Goal: Ask a question

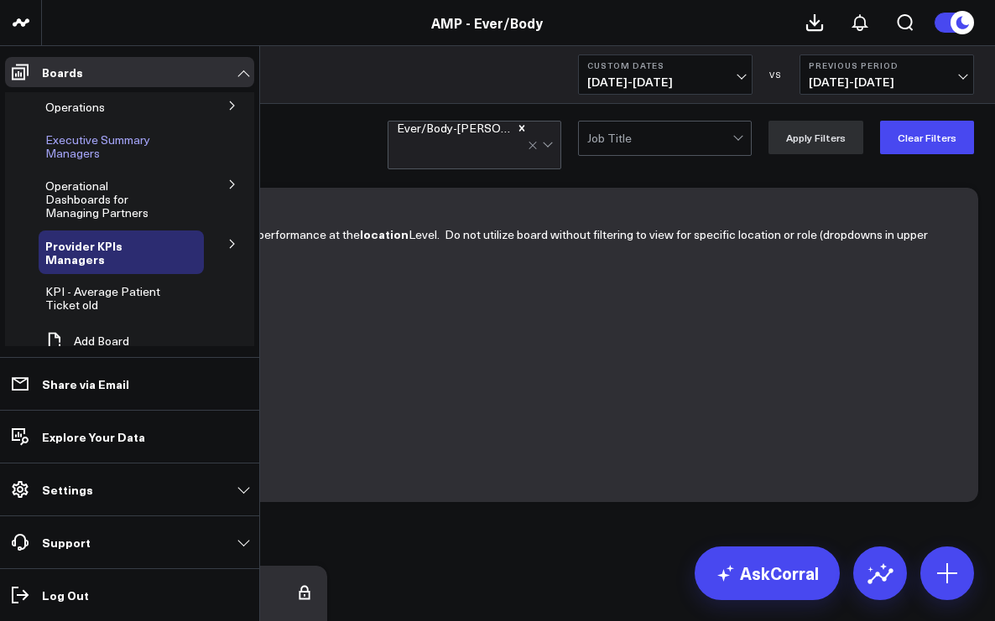
click at [96, 148] on span "Executive Summary Managers" at bounding box center [97, 146] width 105 height 29
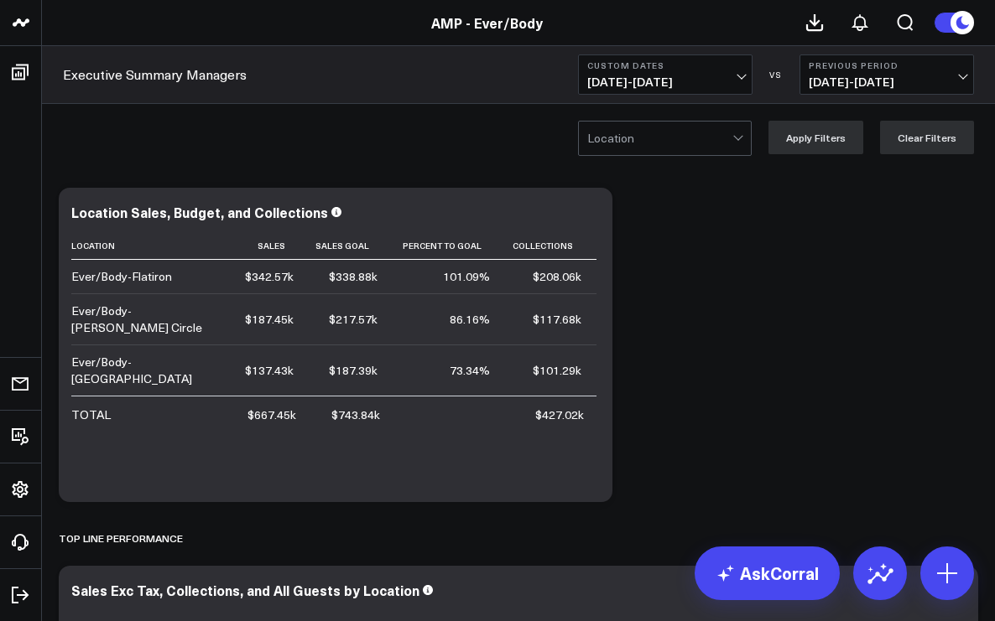
click at [741, 75] on span "[DATE] - [DATE]" at bounding box center [665, 81] width 156 height 13
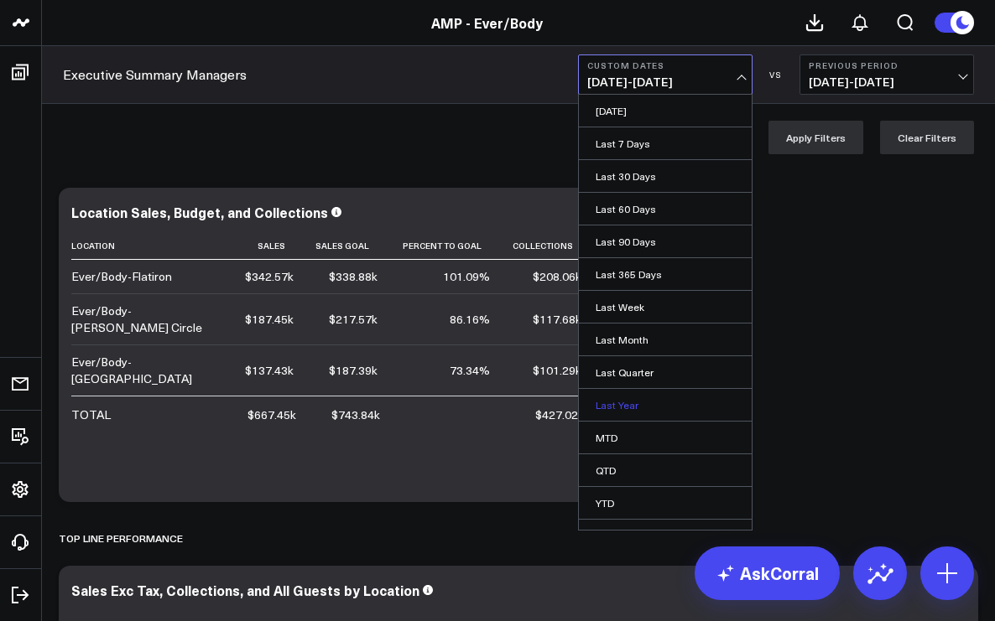
scroll to position [22, 0]
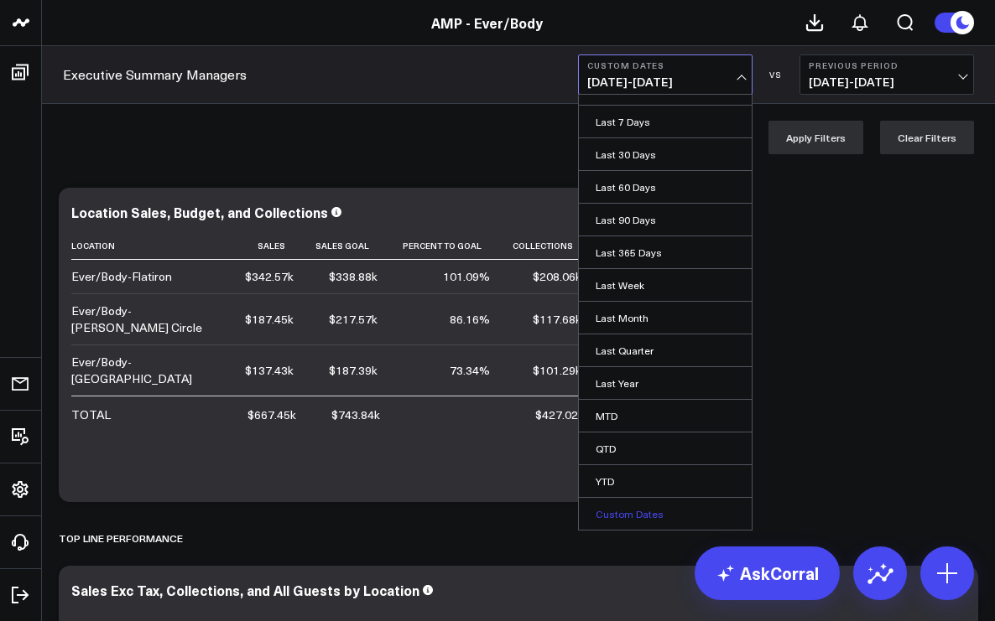
click at [629, 508] on link "Custom Dates" at bounding box center [665, 514] width 173 height 32
select select "8"
select select "2025"
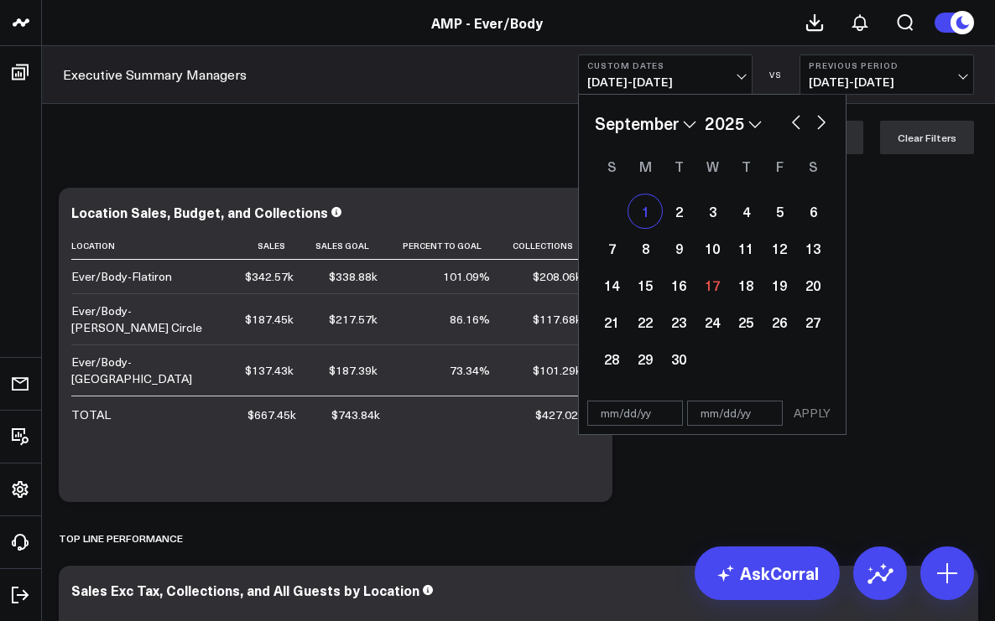
click at [647, 217] on div "1" at bounding box center [645, 212] width 34 height 34
type input "[DATE]"
select select "8"
select select "2025"
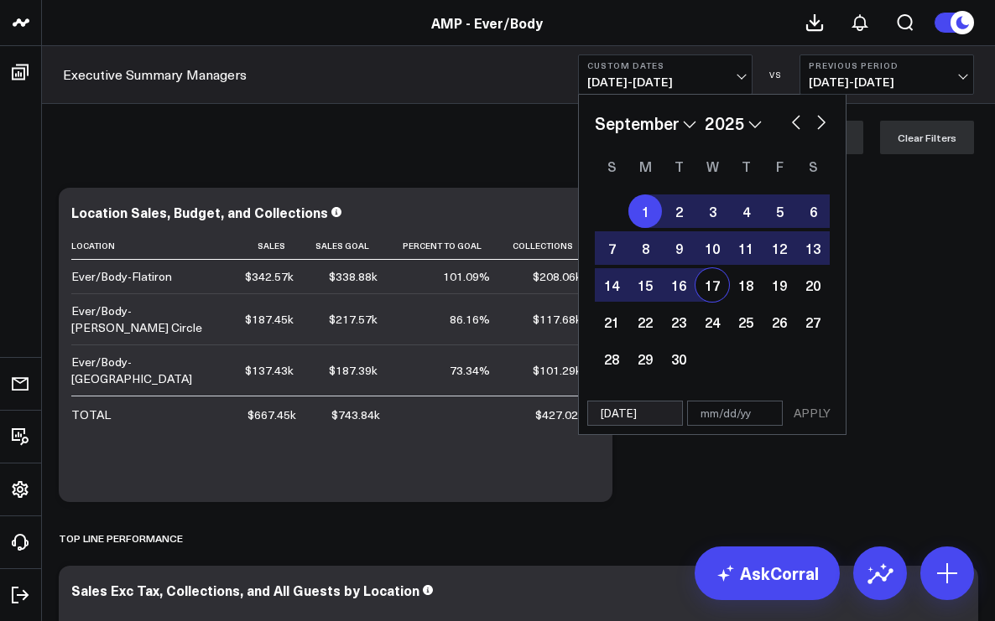
click at [715, 286] on div "17" at bounding box center [712, 285] width 34 height 34
type input "[DATE]"
select select "8"
select select "2025"
click at [821, 416] on button "APPLY" at bounding box center [812, 413] width 50 height 25
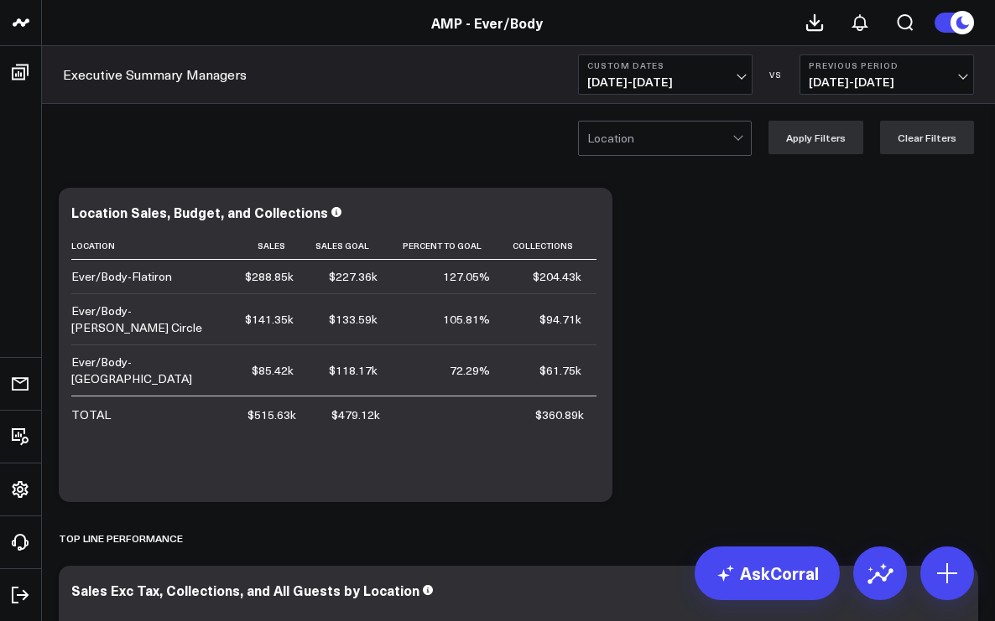
click at [686, 140] on div at bounding box center [659, 139] width 145 height 34
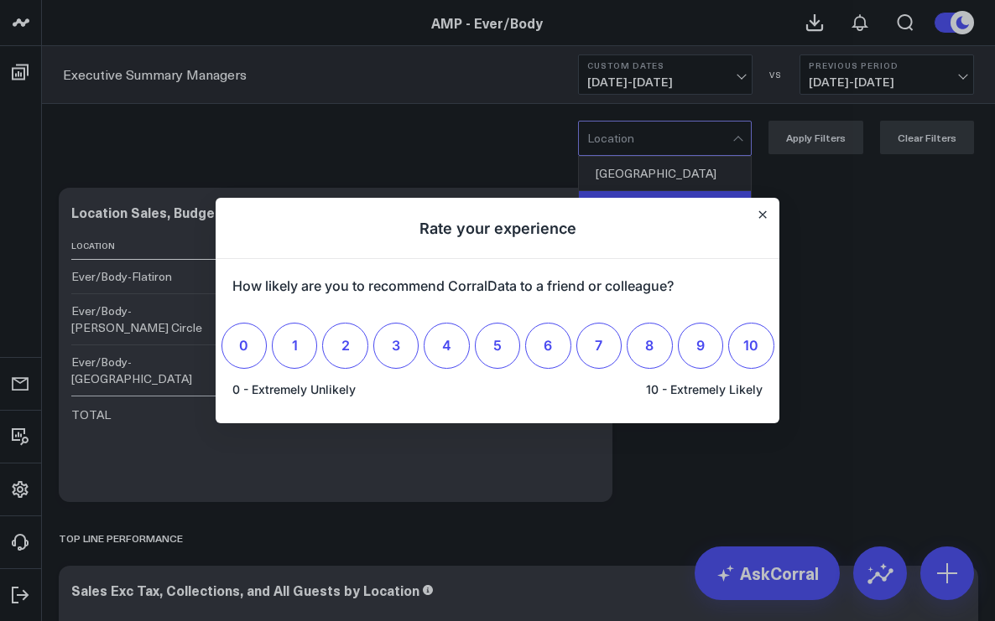
click at [685, 207] on h1 "Rate your experience" at bounding box center [498, 228] width 564 height 61
click at [764, 217] on icon "Close" at bounding box center [762, 214] width 7 height 7
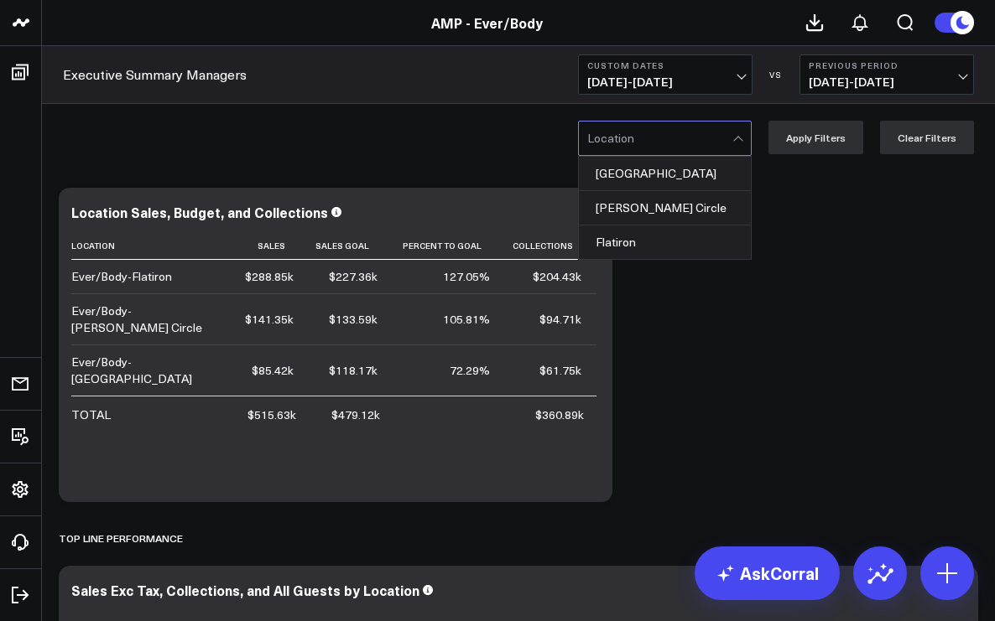
click at [743, 144] on div at bounding box center [739, 139] width 14 height 34
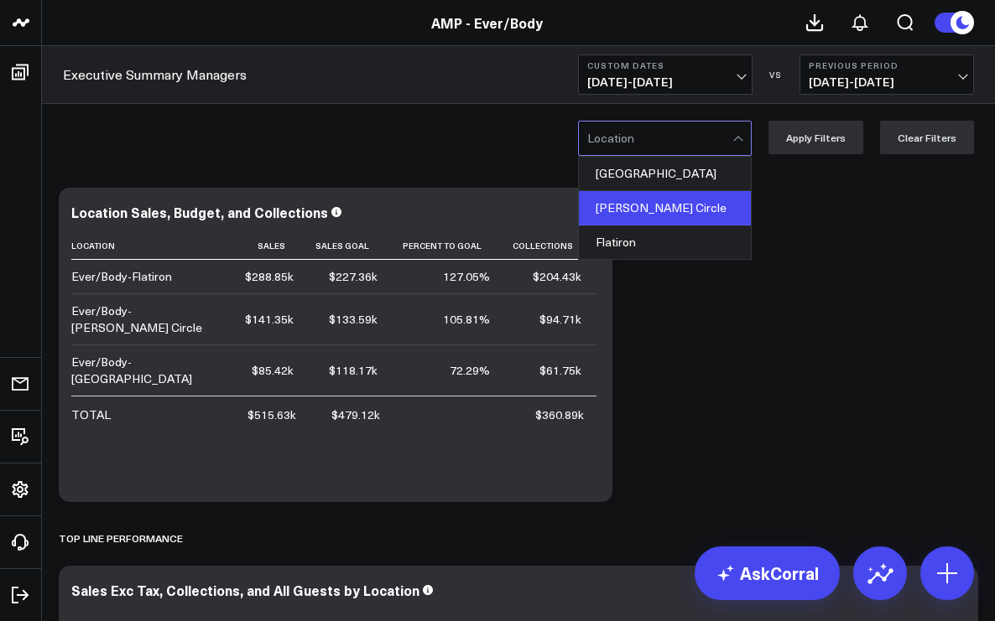
click at [717, 206] on div "[PERSON_NAME] Circle" at bounding box center [665, 208] width 172 height 34
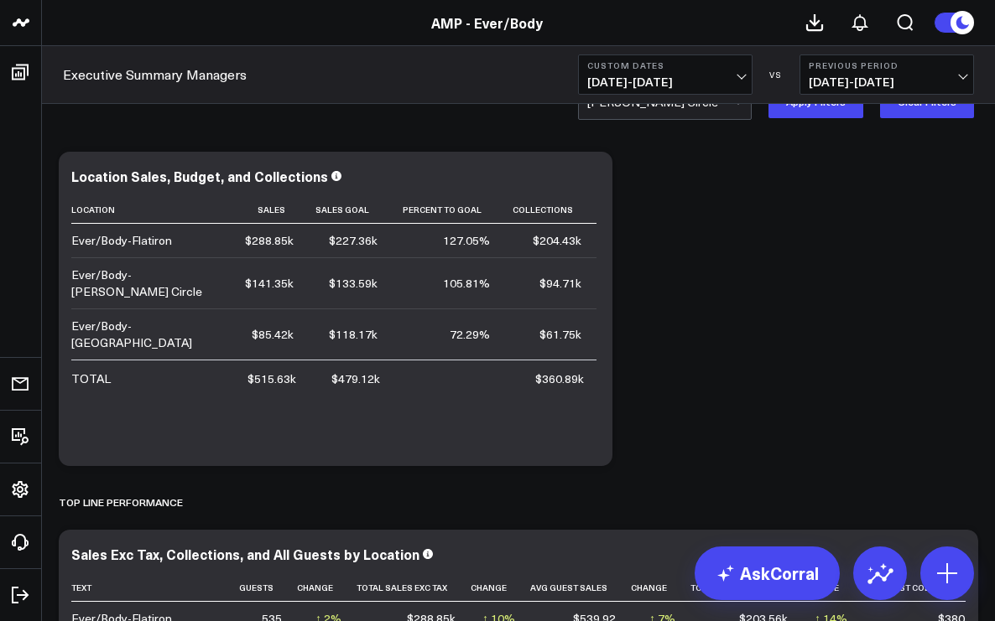
scroll to position [20, 0]
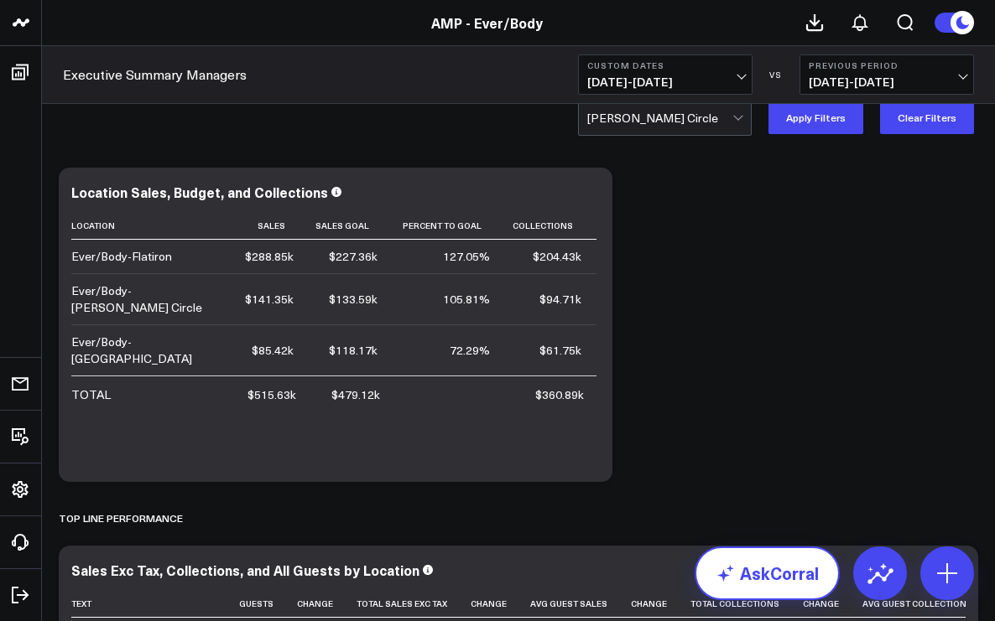
click at [772, 564] on link "AskCorral" at bounding box center [766, 574] width 145 height 54
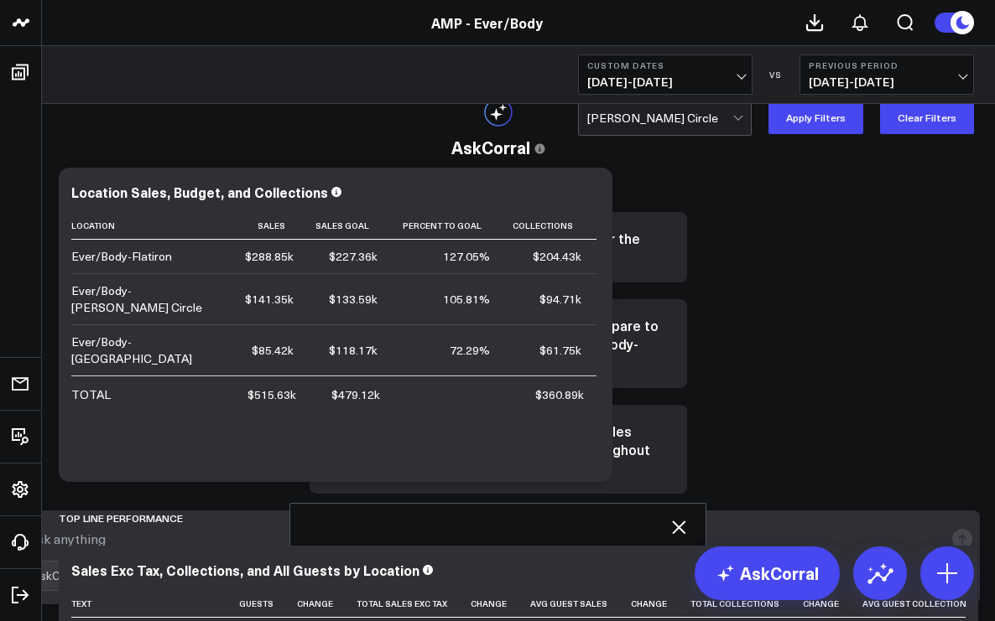
click at [685, 521] on icon at bounding box center [678, 527] width 13 height 13
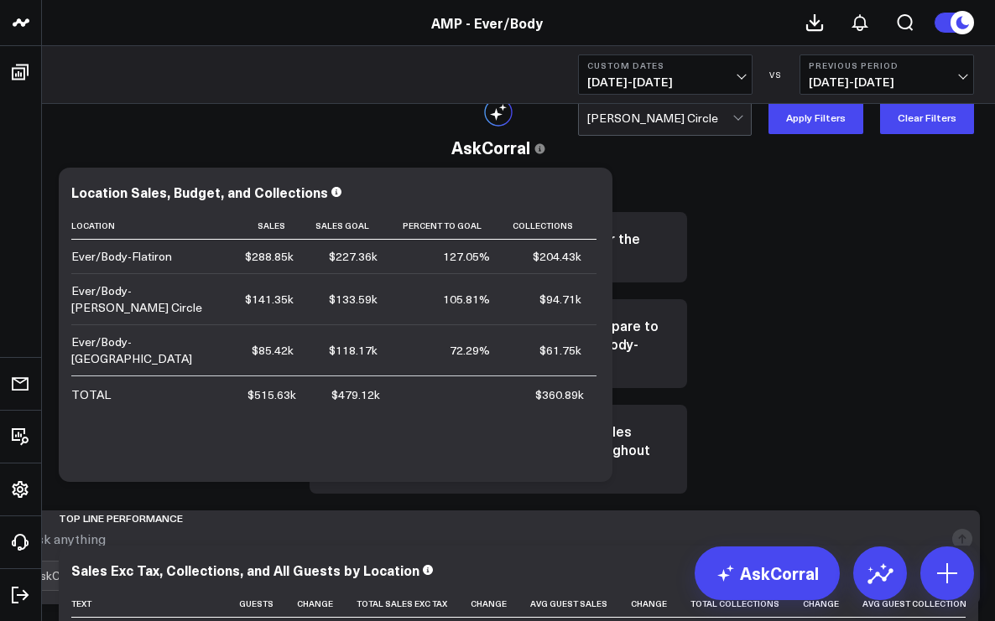
click at [603, 548] on textarea at bounding box center [483, 539] width 920 height 30
type textarea "retail sales for [PERSON_NAME] circle"
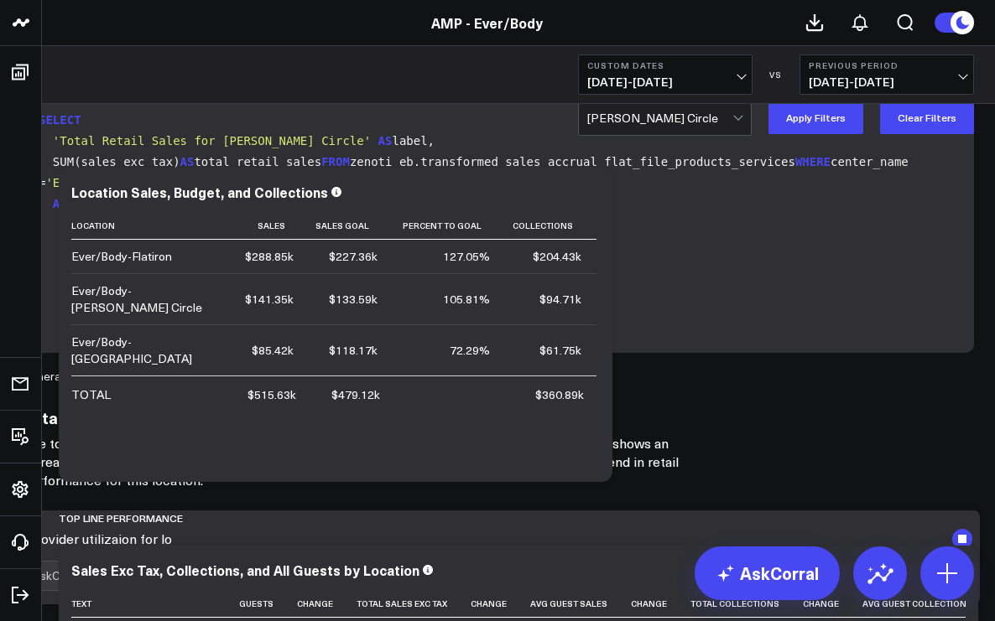
scroll to position [295, 0]
type textarea "provider utilizaion for [PERSON_NAME] circle"
click at [590, 549] on textarea "provider utilizaion for [PERSON_NAME] circle" at bounding box center [483, 539] width 920 height 30
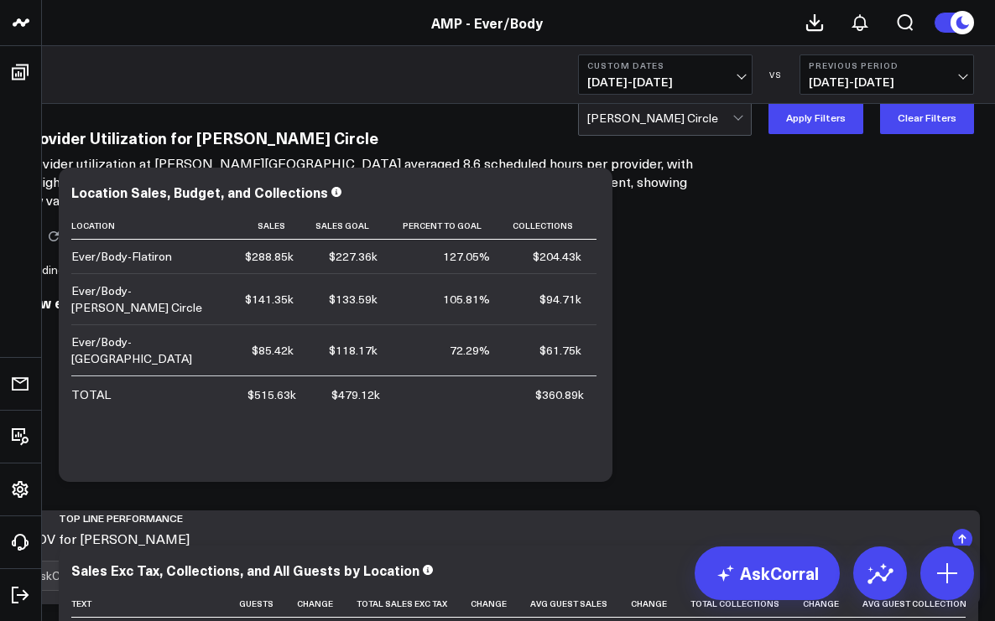
scroll to position [3310, 0]
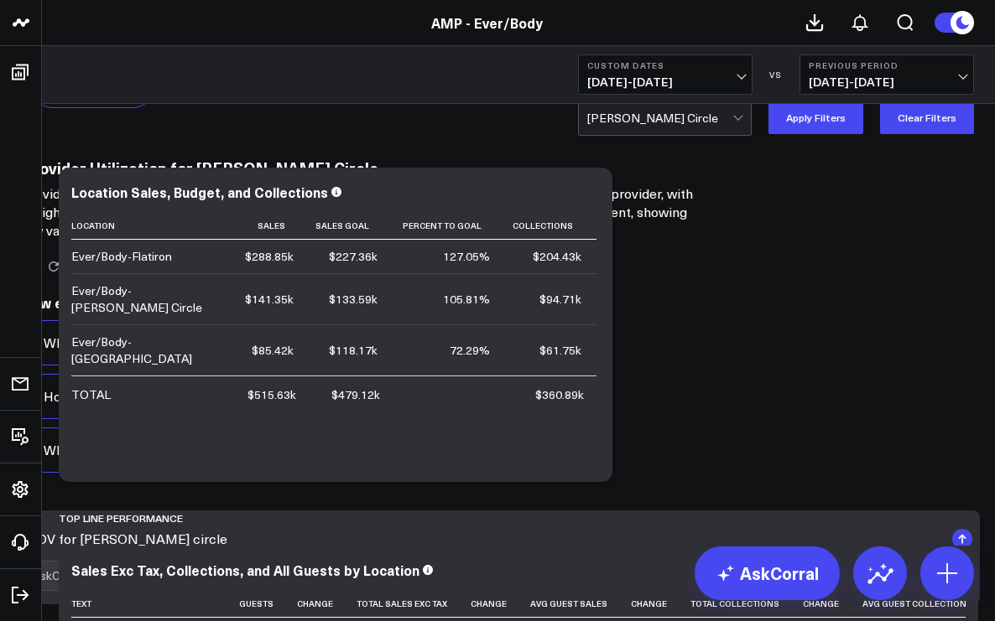
type textarea "AOV for [PERSON_NAME] circle"
